Goal: Obtain resource: Obtain resource

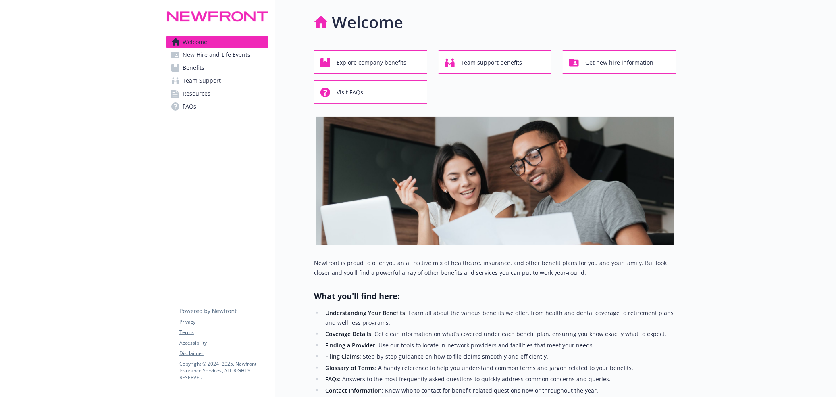
click at [215, 89] on link "Resources" at bounding box center [218, 93] width 102 height 13
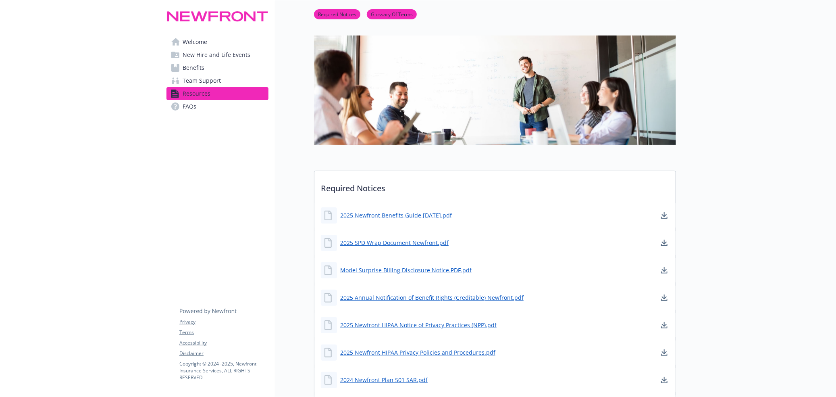
scroll to position [81, 0]
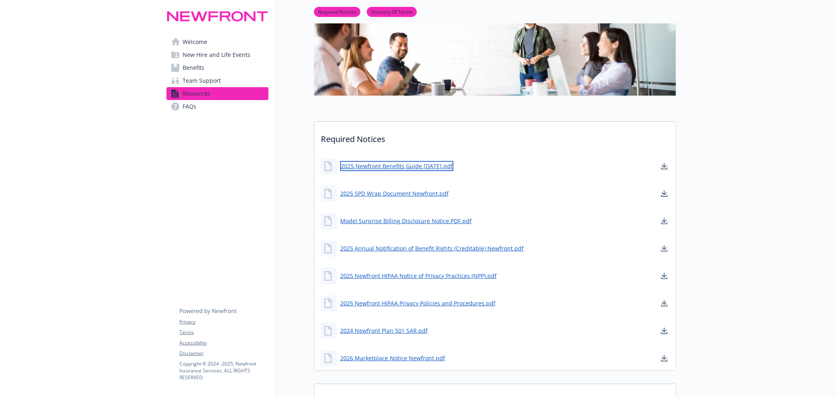
click at [385, 165] on link "2025 Newfront Benefits Guide [DATE].pdf" at bounding box center [396, 166] width 113 height 10
